Goal: Task Accomplishment & Management: Manage account settings

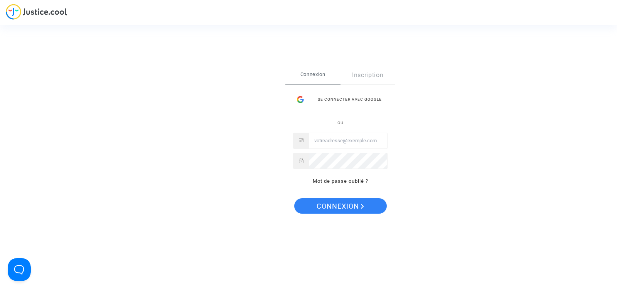
type input "Contact@onrbat.fr"
click at [345, 203] on span "Connexion" at bounding box center [339, 206] width 47 height 16
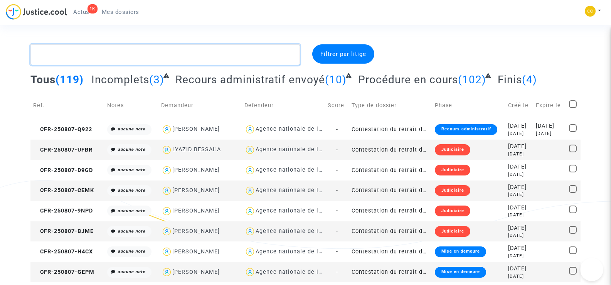
click at [90, 59] on textarea at bounding box center [164, 54] width 269 height 21
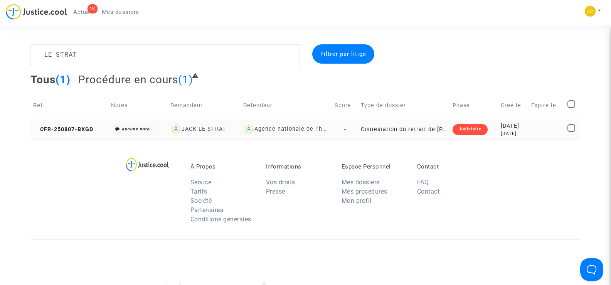
click at [205, 132] on div "JACK LE STRAT" at bounding box center [204, 129] width 45 height 7
type textarea "LE STRAT @"JACK LE STRAT" @"SOS MaPrimeRénov by Pitcher Avocat""
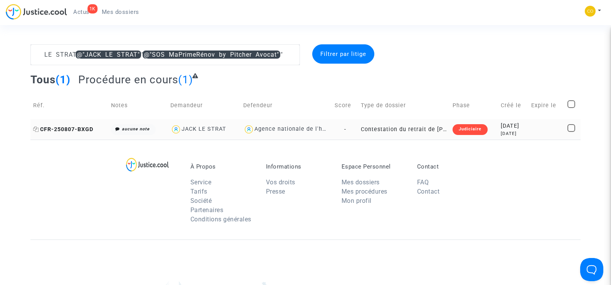
click at [54, 131] on span "CFR-250807-BXGD" at bounding box center [63, 129] width 60 height 7
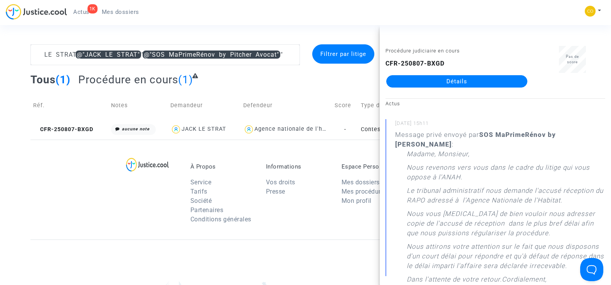
click at [469, 77] on link "Détails" at bounding box center [456, 81] width 141 height 12
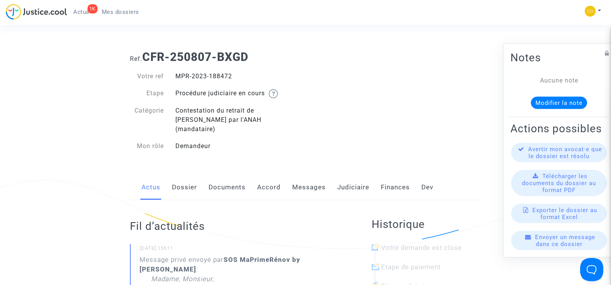
click at [313, 178] on link "Messages" at bounding box center [309, 187] width 34 height 25
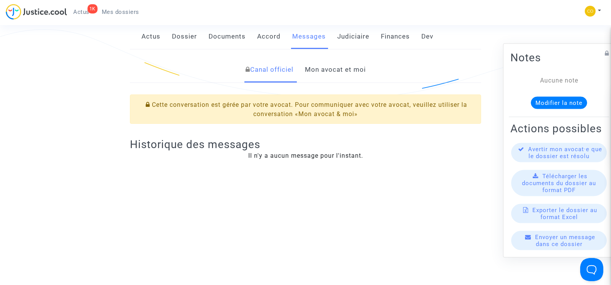
scroll to position [154, 0]
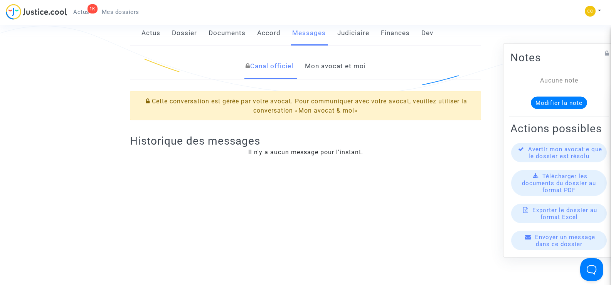
click at [351, 56] on link "Mon avocat et moi" at bounding box center [335, 66] width 61 height 25
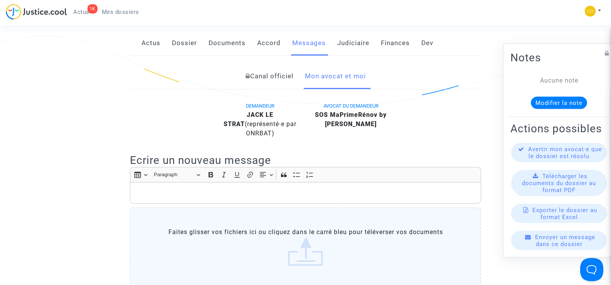
scroll to position [71, 0]
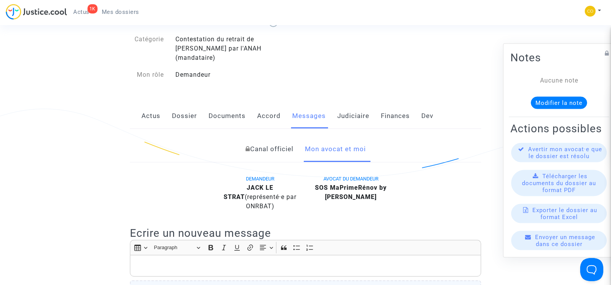
click at [234, 105] on link "Documents" at bounding box center [227, 115] width 37 height 25
